Goal: Find specific page/section: Find specific page/section

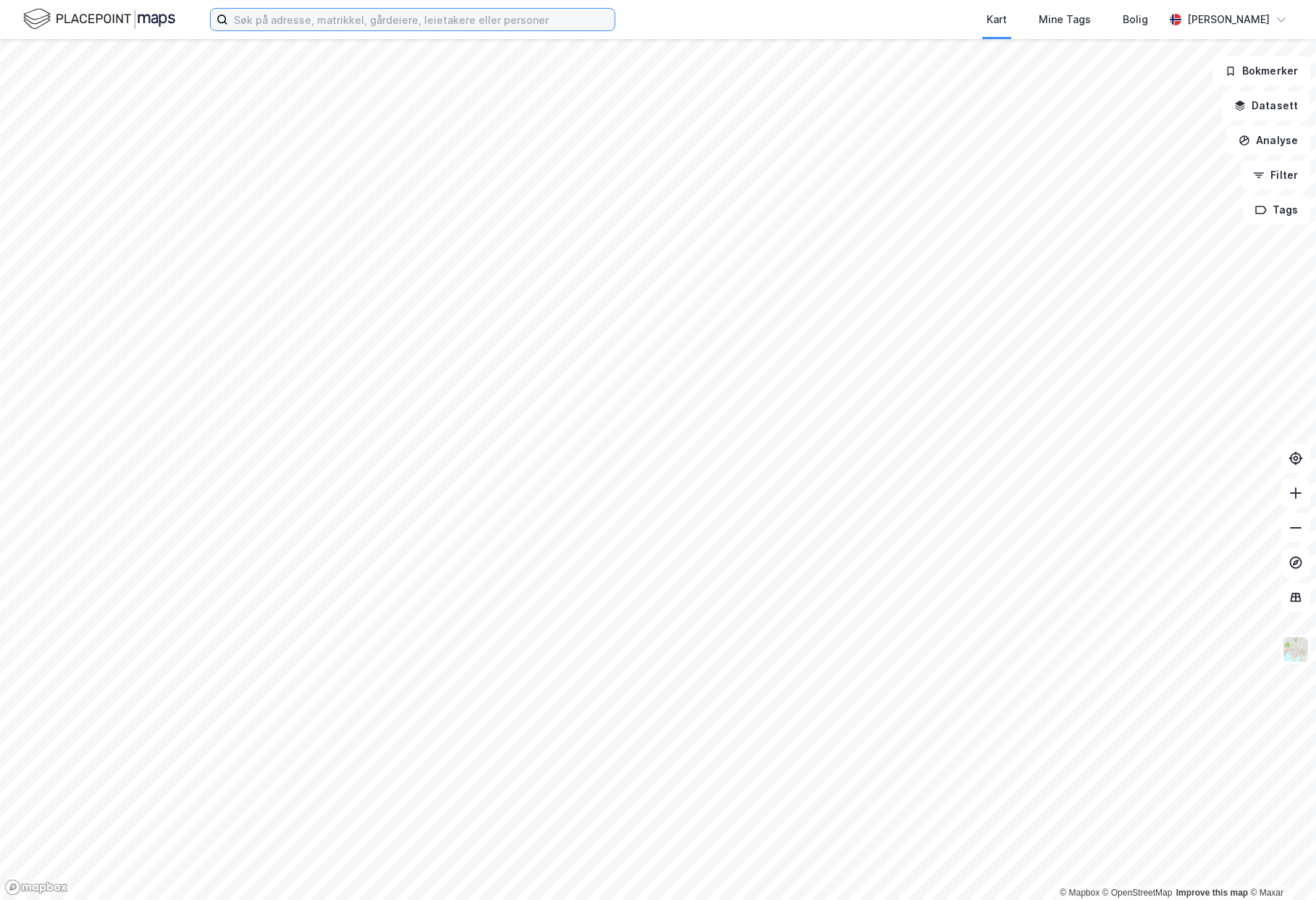
click at [338, 18] on input at bounding box center [421, 20] width 387 height 22
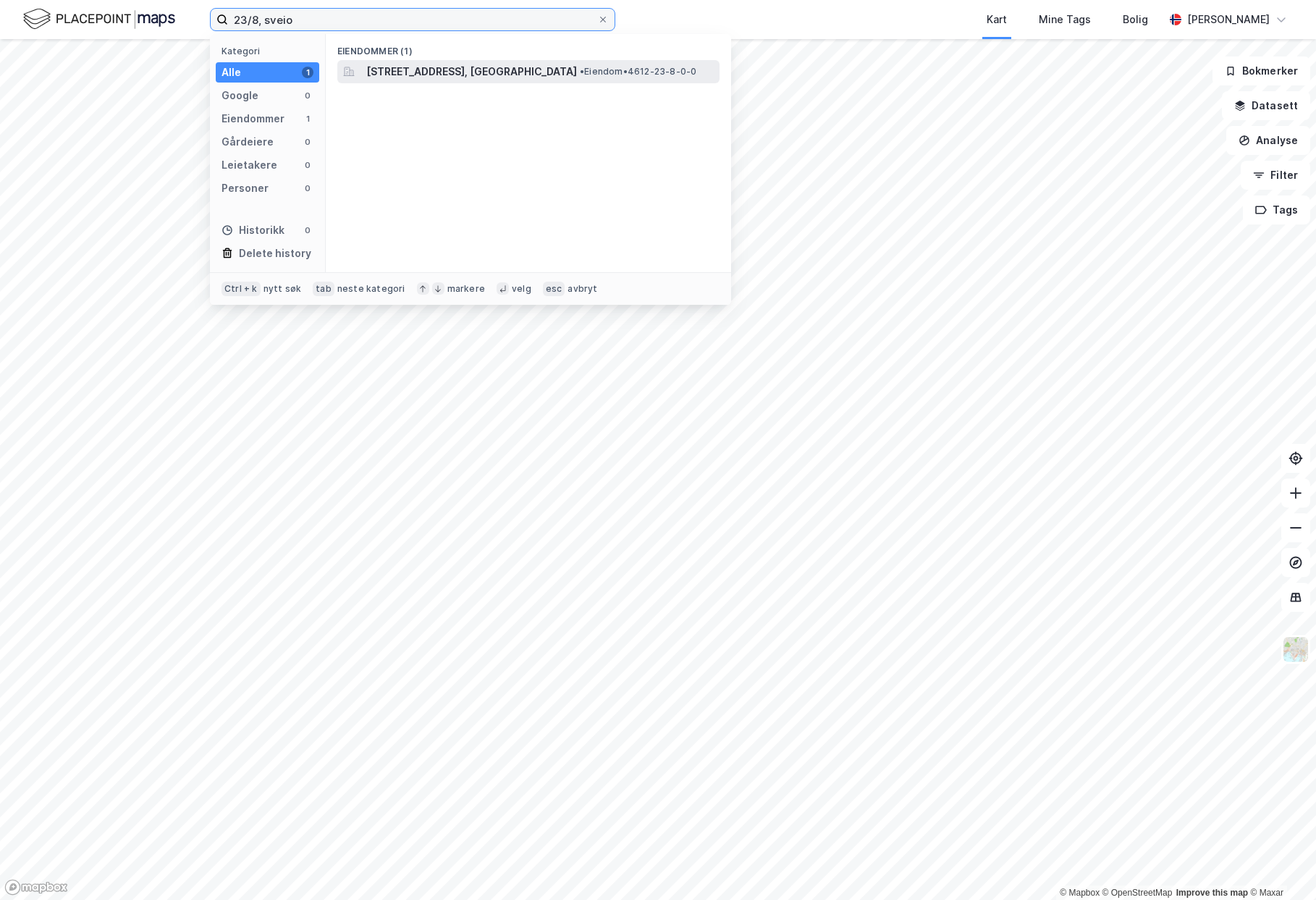
type input "23/8, sveio"
click at [411, 65] on span "[STREET_ADDRESS], [GEOGRAPHIC_DATA]" at bounding box center [471, 72] width 211 height 18
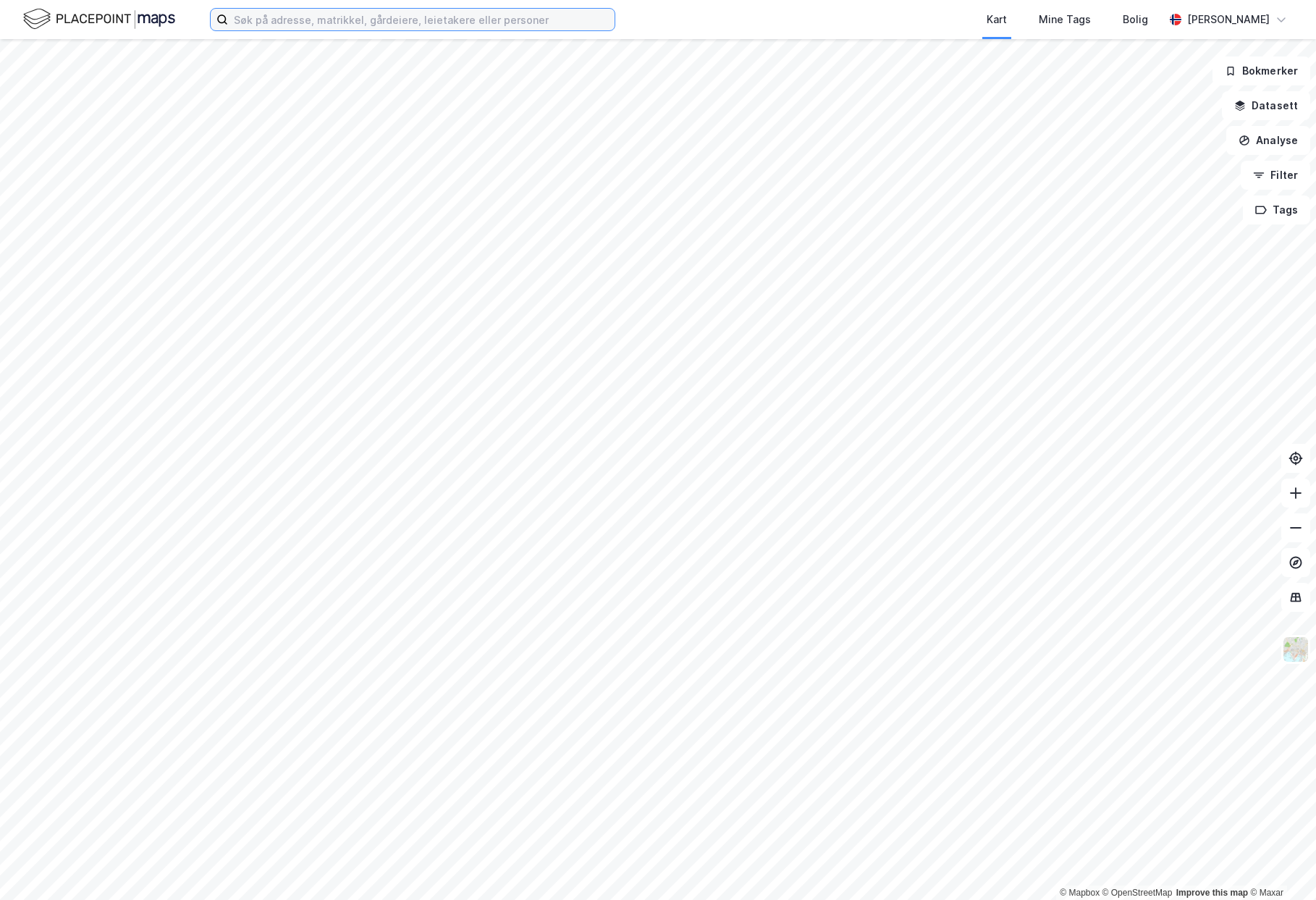
click at [305, 20] on input at bounding box center [421, 20] width 387 height 22
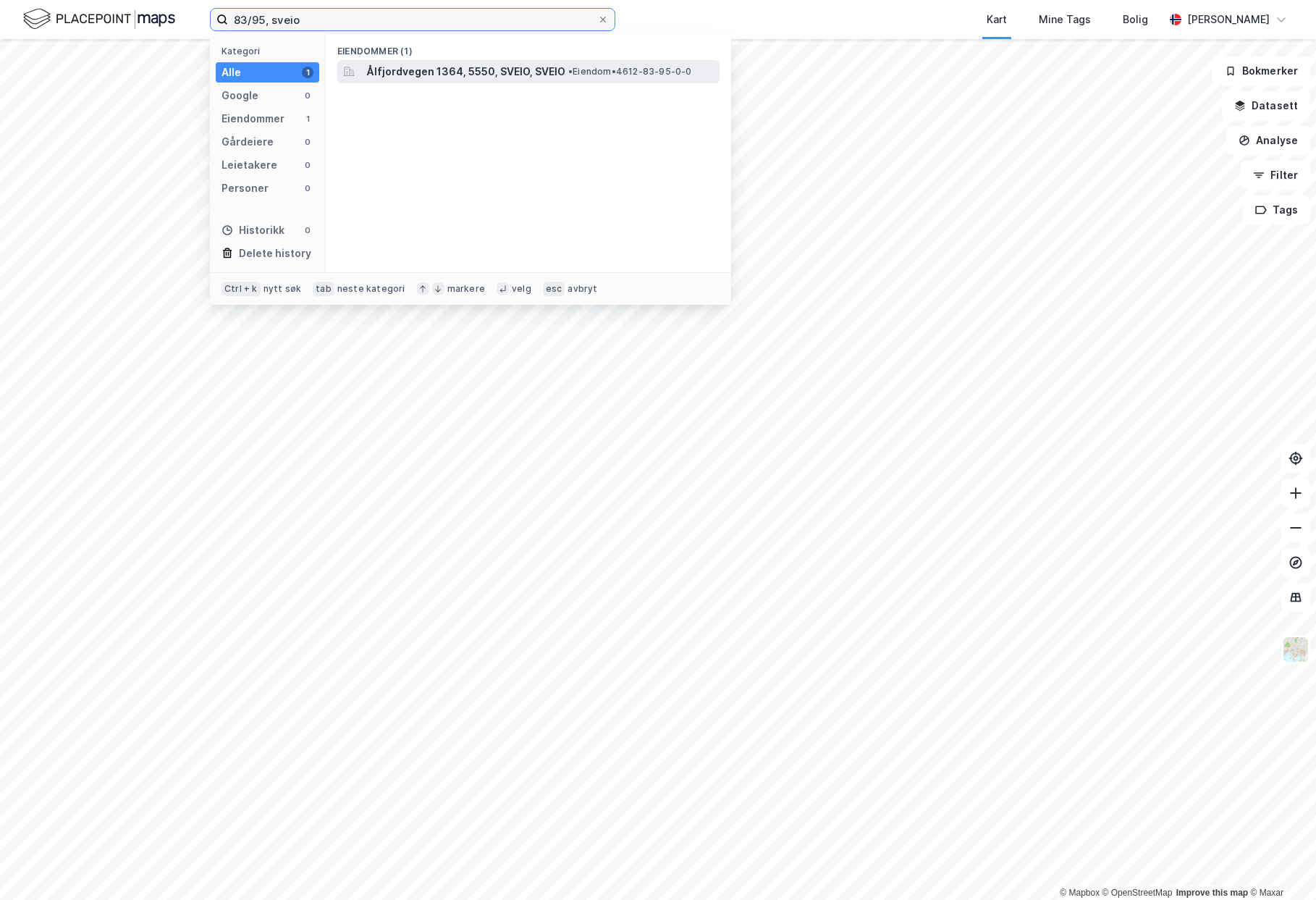
type input "83/95, sveio"
click at [439, 73] on span "Ålfjordvegen 1364, 5550, SVEIO, SVEIO" at bounding box center [466, 72] width 199 height 18
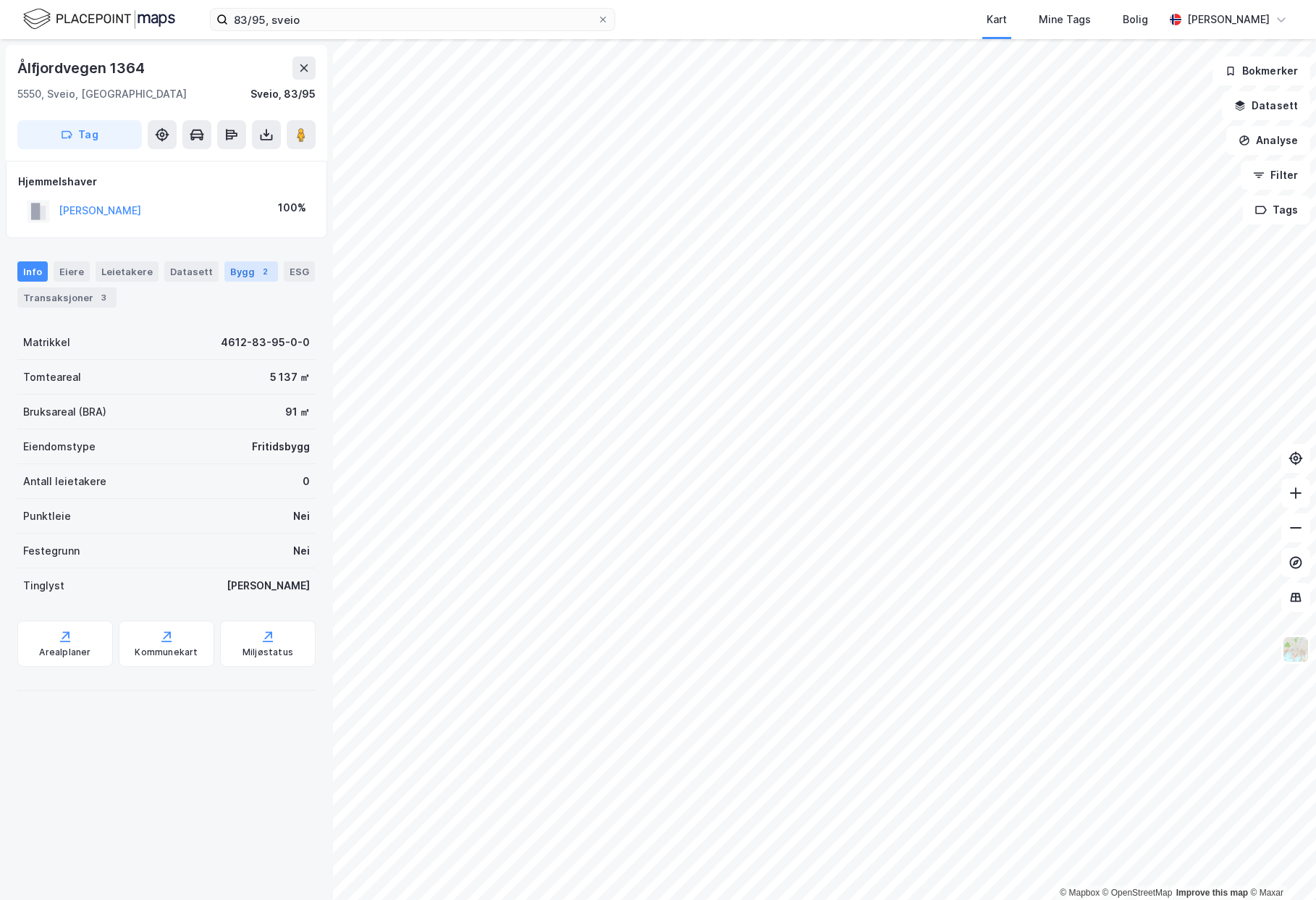
click at [240, 273] on div "Bygg 2" at bounding box center [251, 271] width 54 height 21
